Goal: Task Accomplishment & Management: Use online tool/utility

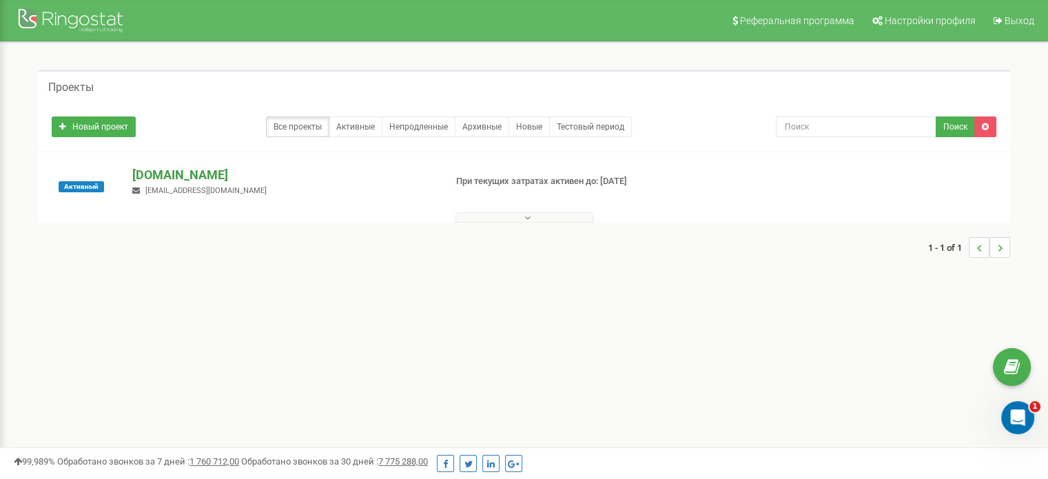
click at [166, 170] on p "[DOMAIN_NAME]" at bounding box center [282, 175] width 301 height 18
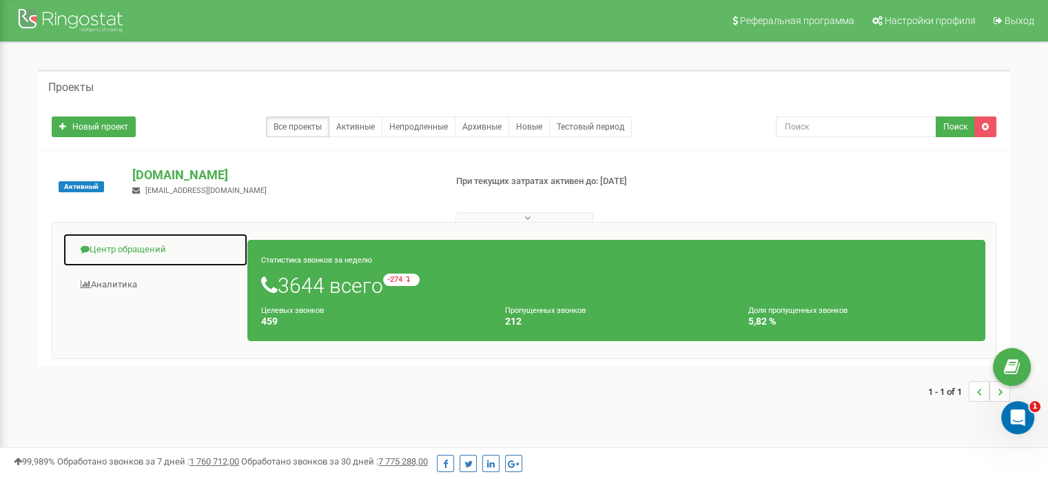
click at [121, 255] on link "Центр обращений" at bounding box center [155, 250] width 185 height 34
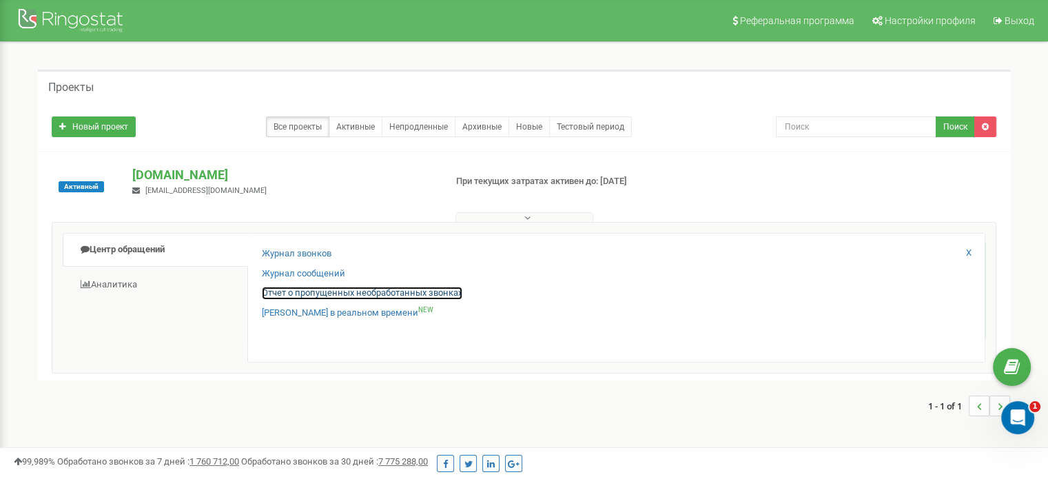
click at [300, 297] on link "Отчет о пропущенных необработанных звонках" at bounding box center [362, 293] width 200 height 13
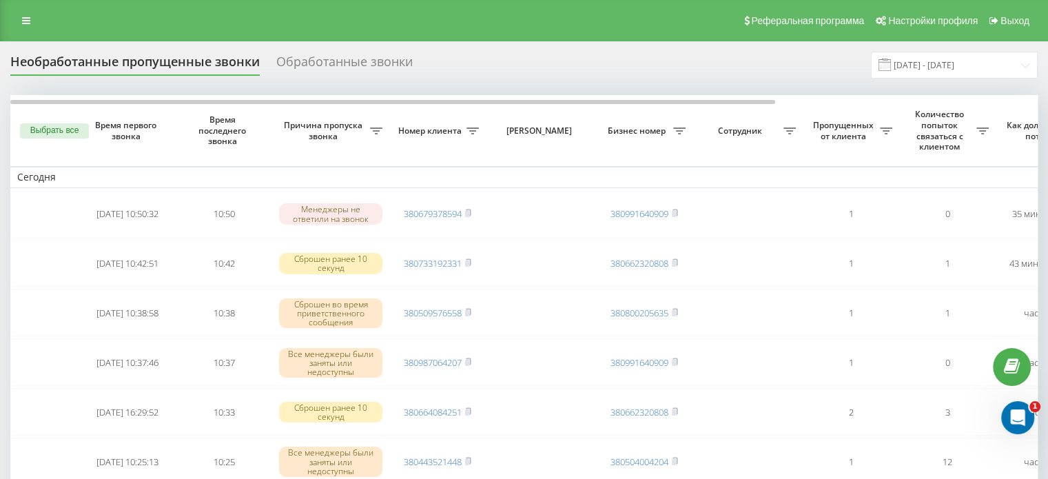
click at [974, 125] on span "Количество попыток связаться с клиентом" at bounding box center [941, 130] width 70 height 43
click at [978, 126] on div "Количество попыток связаться с клиентом" at bounding box center [947, 130] width 83 height 43
click at [382, 130] on icon at bounding box center [376, 130] width 12 height 7
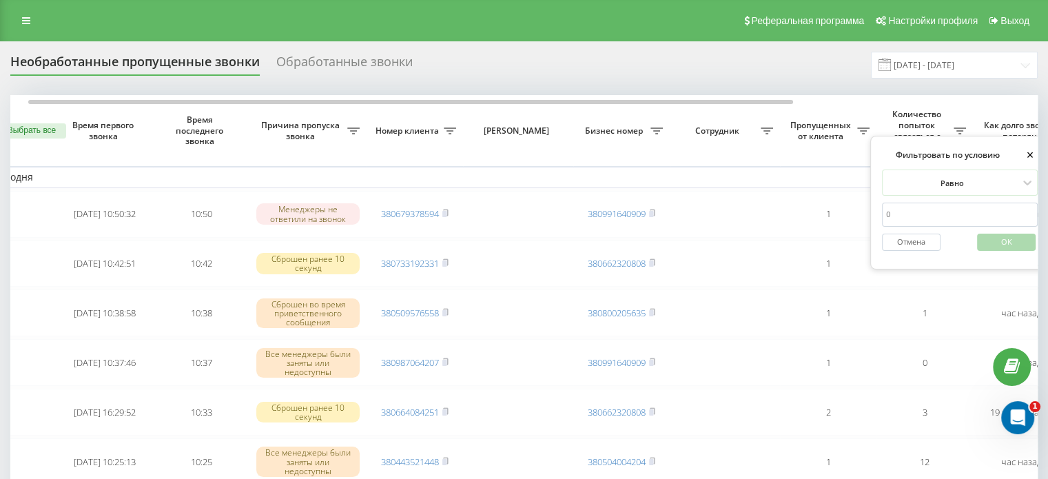
click at [918, 217] on input "number" at bounding box center [960, 215] width 156 height 24
type input "0"
click at [1019, 240] on span "OK" at bounding box center [1006, 241] width 39 height 21
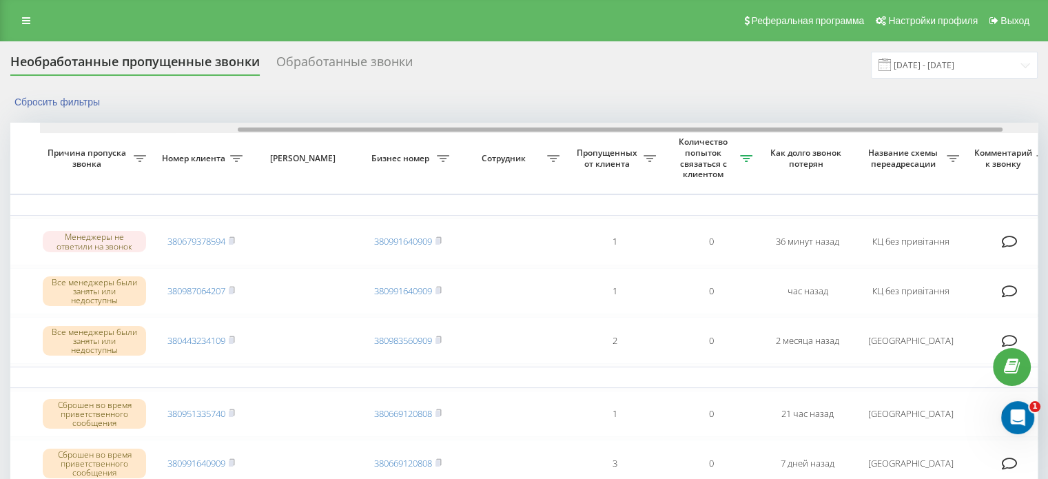
scroll to position [0, 287]
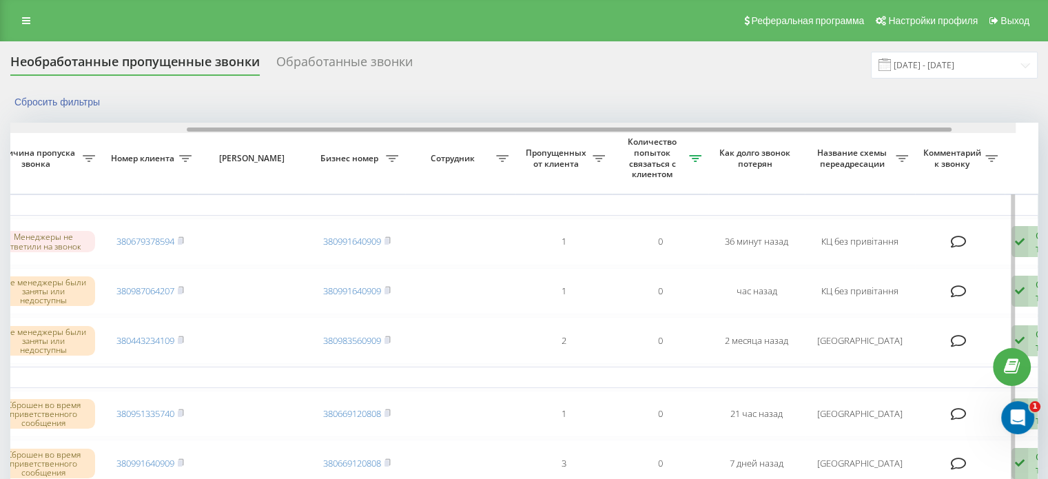
drag, startPoint x: 522, startPoint y: 127, endPoint x: 736, endPoint y: 134, distance: 214.4
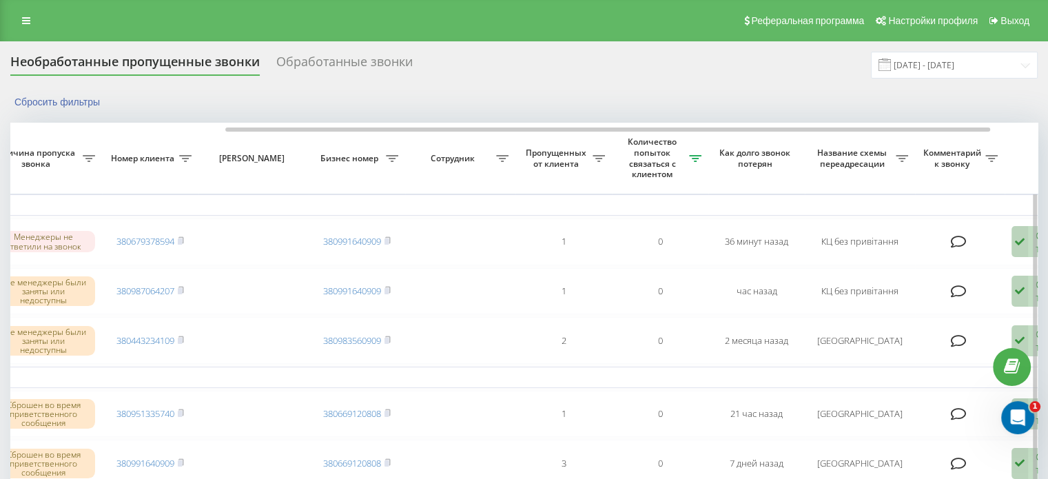
click at [95, 159] on icon at bounding box center [89, 158] width 12 height 7
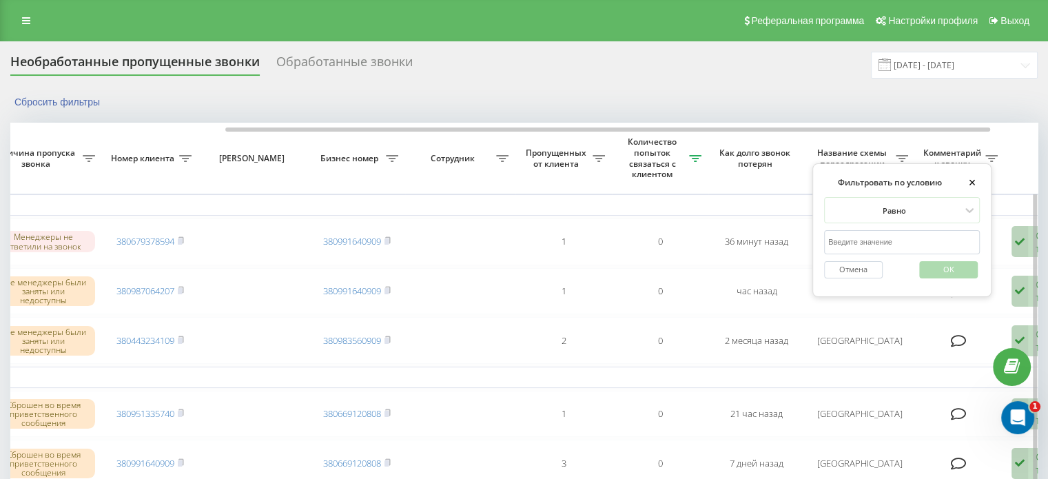
drag, startPoint x: 888, startPoint y: 239, endPoint x: 893, endPoint y: 247, distance: 9.6
click at [888, 239] on input "text" at bounding box center [902, 242] width 156 height 24
type input "[GEOGRAPHIC_DATA]"
click at [935, 271] on span "OK" at bounding box center [948, 268] width 39 height 21
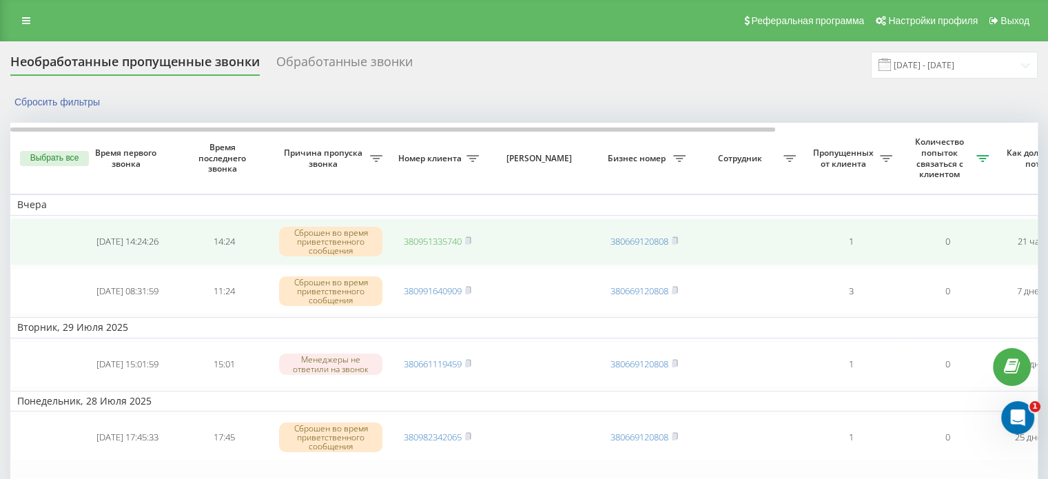
click at [457, 243] on link "380951335740" at bounding box center [433, 241] width 58 height 12
click at [471, 238] on icon at bounding box center [468, 240] width 6 height 8
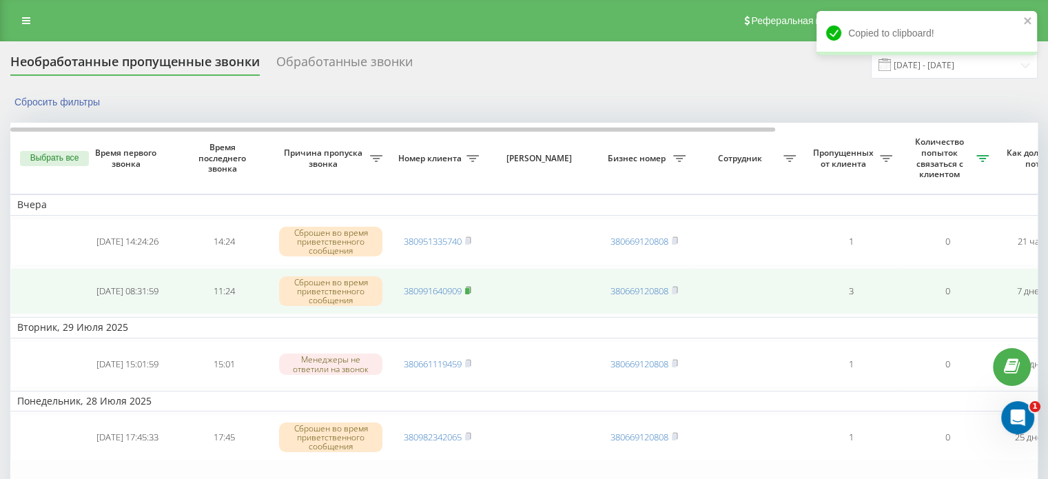
click at [469, 288] on rect at bounding box center [467, 291] width 4 height 6
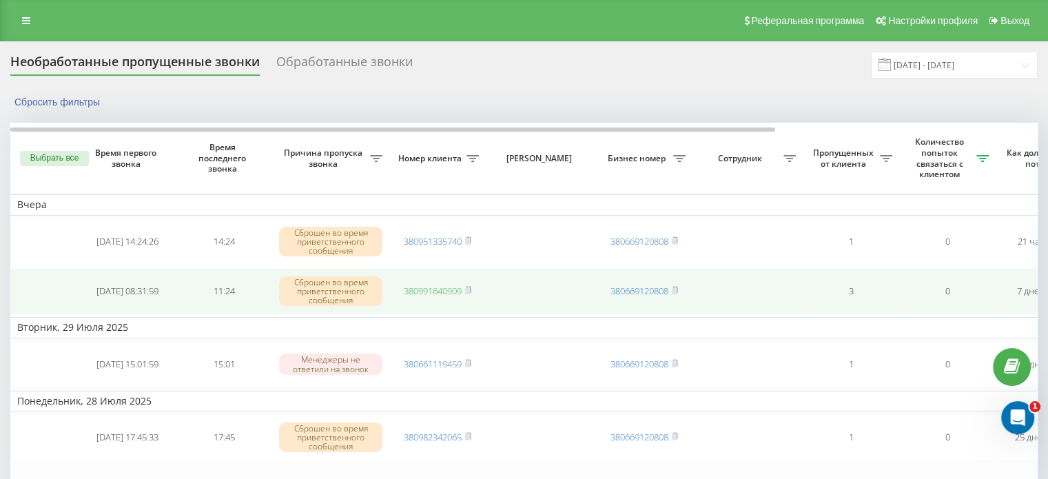
click at [452, 289] on link "380991640909" at bounding box center [433, 291] width 58 height 12
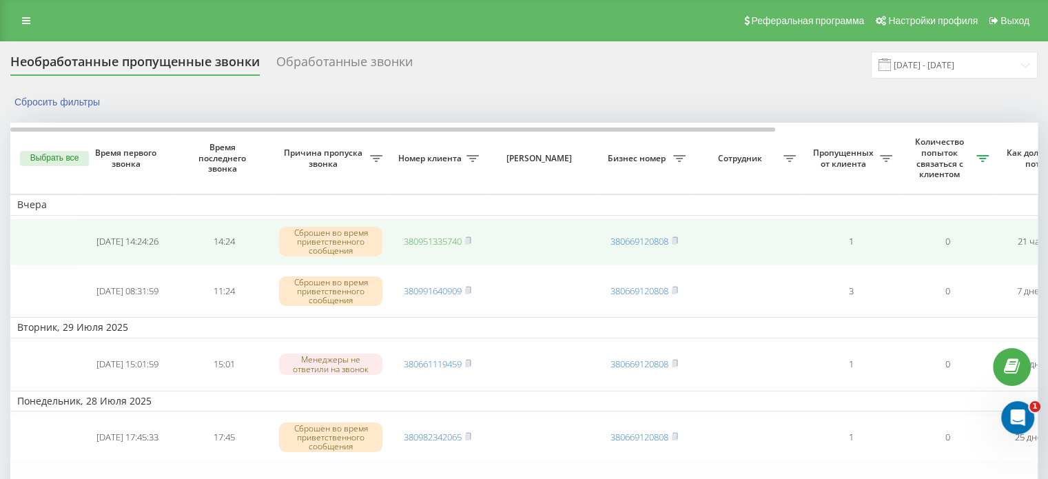
click at [449, 239] on link "380951335740" at bounding box center [433, 241] width 58 height 12
